Goal: Transaction & Acquisition: Purchase product/service

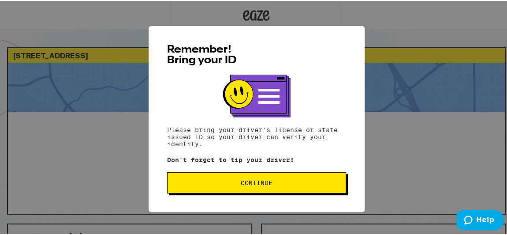
click at [235, 184] on span "Continue" at bounding box center [257, 181] width 164 height 6
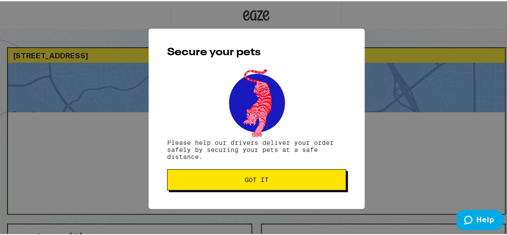
click at [235, 184] on button "Got it" at bounding box center [256, 178] width 179 height 21
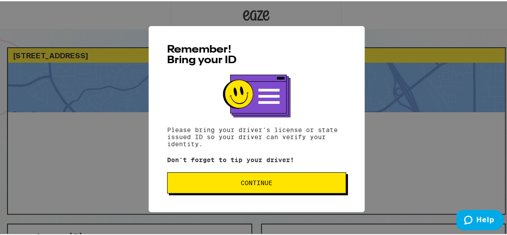
click at [267, 184] on span "Continue" at bounding box center [257, 181] width 32 height 6
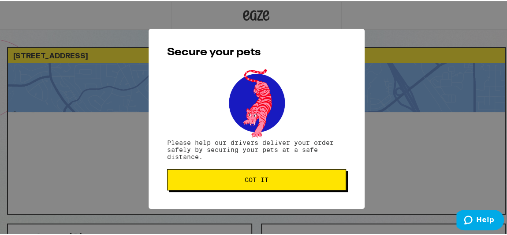
click at [267, 186] on button "Got it" at bounding box center [256, 178] width 179 height 21
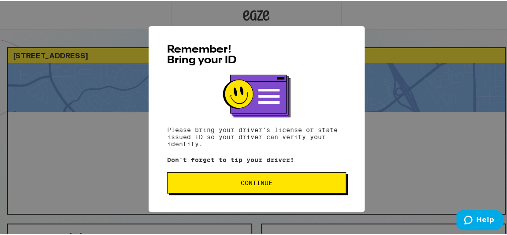
click at [253, 183] on span "Continue" at bounding box center [257, 181] width 32 height 6
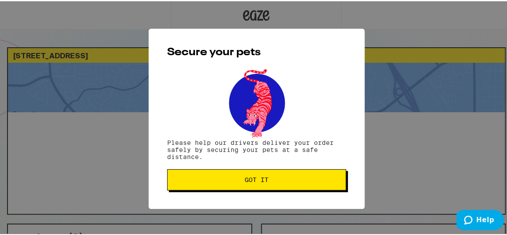
click at [235, 175] on button "Got it" at bounding box center [256, 178] width 179 height 21
